Goal: Navigation & Orientation: Find specific page/section

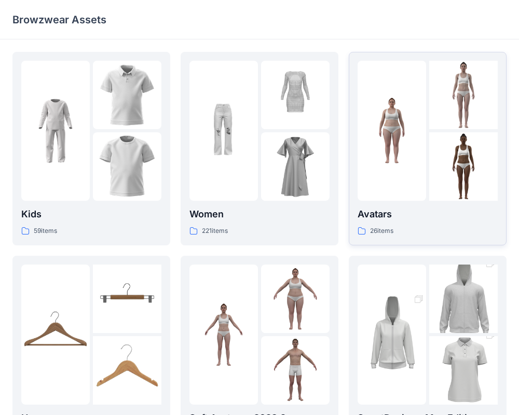
click at [411, 187] on div at bounding box center [391, 131] width 68 height 140
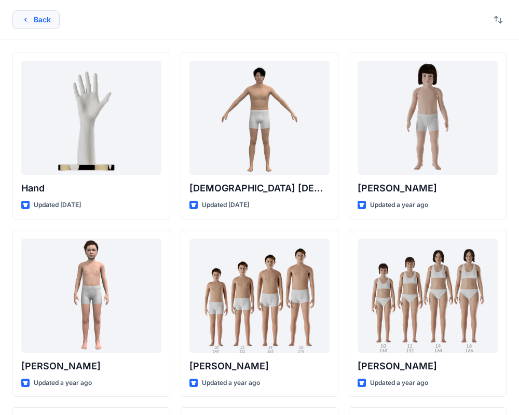
click at [31, 20] on button "Back" at bounding box center [35, 19] width 47 height 19
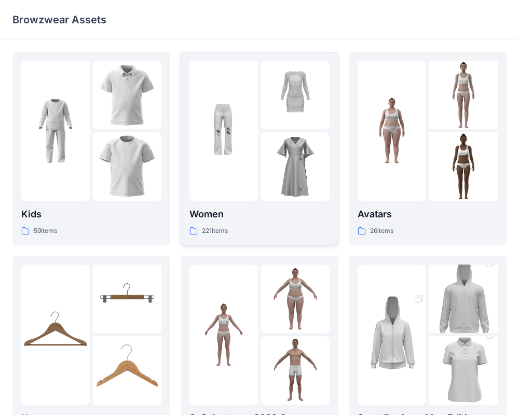
click at [240, 164] on img at bounding box center [223, 130] width 68 height 68
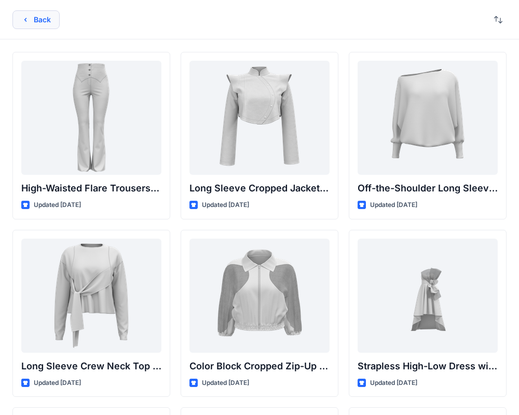
click at [36, 15] on button "Back" at bounding box center [35, 19] width 47 height 19
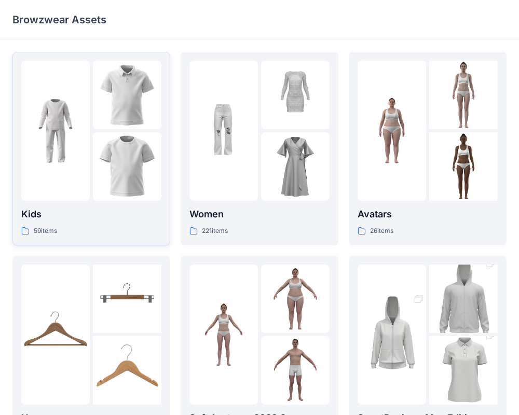
click at [91, 113] on div at bounding box center [91, 131] width 140 height 140
